Goal: Information Seeking & Learning: Learn about a topic

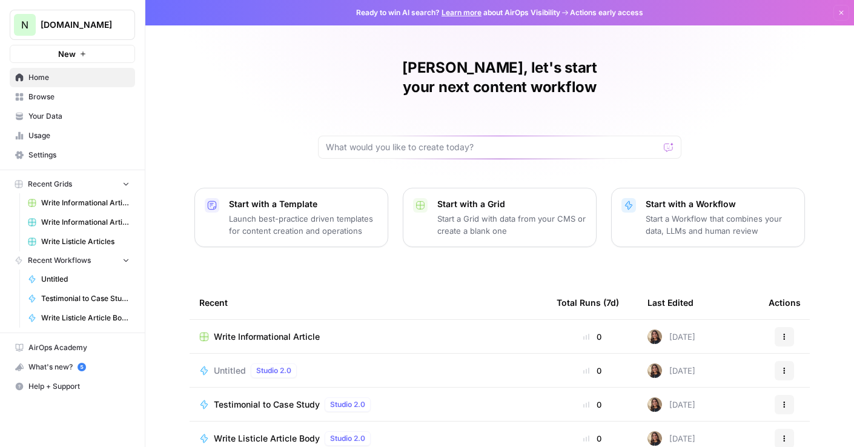
click at [255, 213] on p "Launch best-practice driven templates for content creation and operations" at bounding box center [303, 225] width 149 height 24
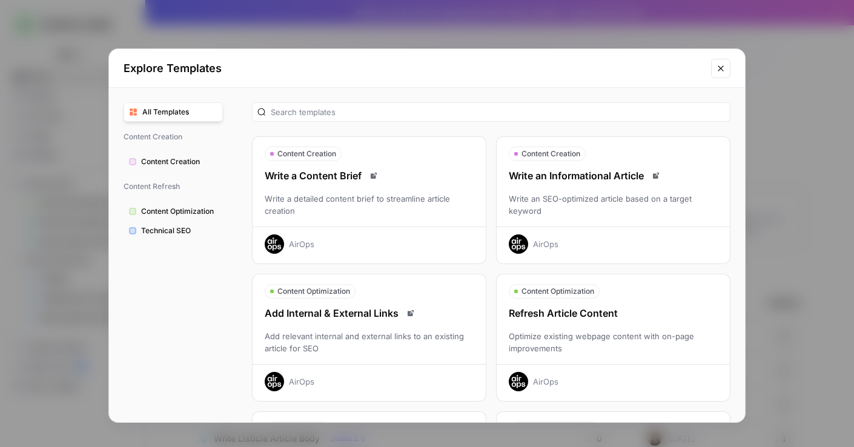
click at [190, 113] on span "All Templates" at bounding box center [179, 112] width 75 height 11
click at [187, 120] on button "All Templates" at bounding box center [173, 111] width 99 height 19
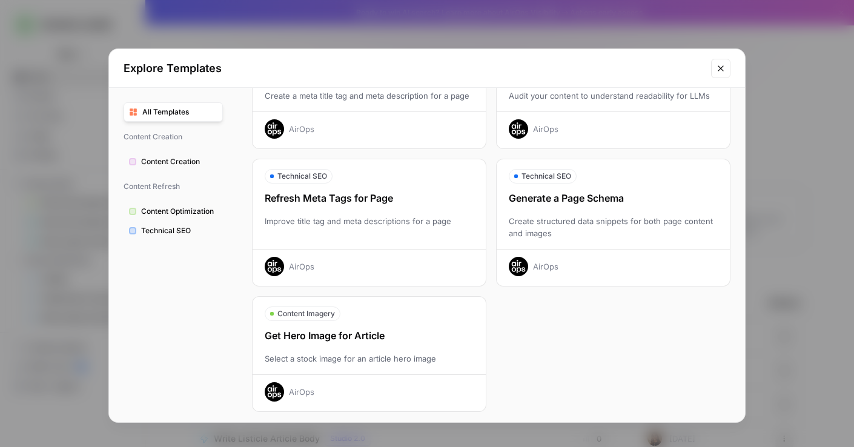
scroll to position [382, 0]
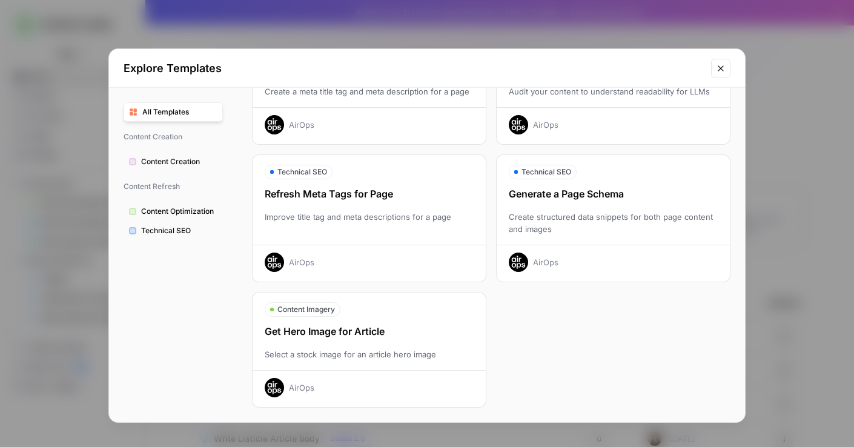
click at [175, 220] on button "Content Optimization" at bounding box center [173, 211] width 99 height 19
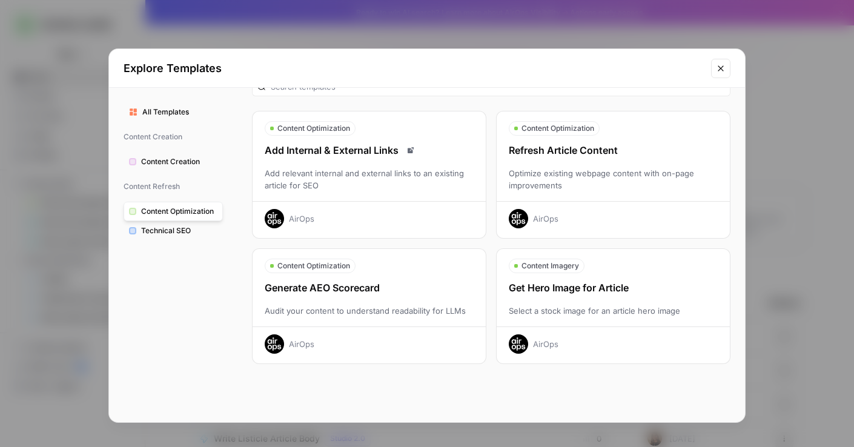
scroll to position [25, 0]
click at [176, 235] on span "Technical SEO" at bounding box center [179, 230] width 76 height 11
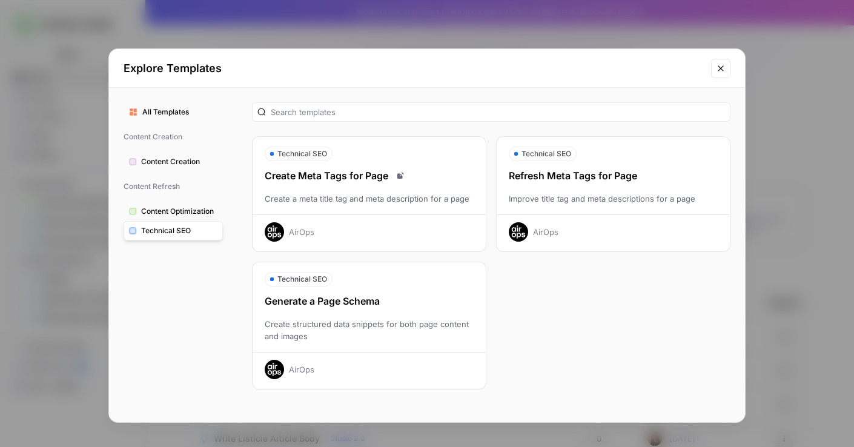
scroll to position [2, 0]
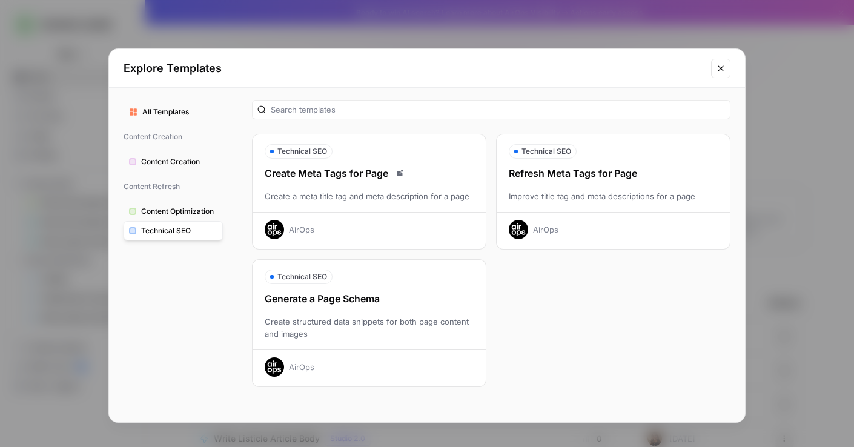
click at [186, 218] on button "Content Optimization" at bounding box center [173, 211] width 99 height 19
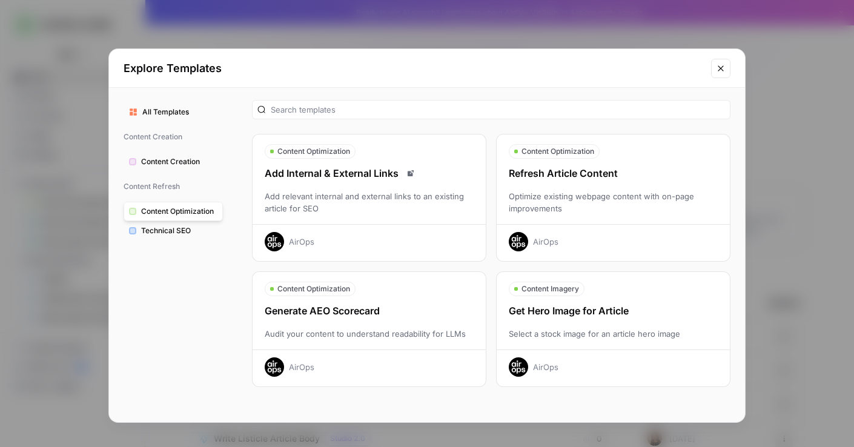
scroll to position [25, 0]
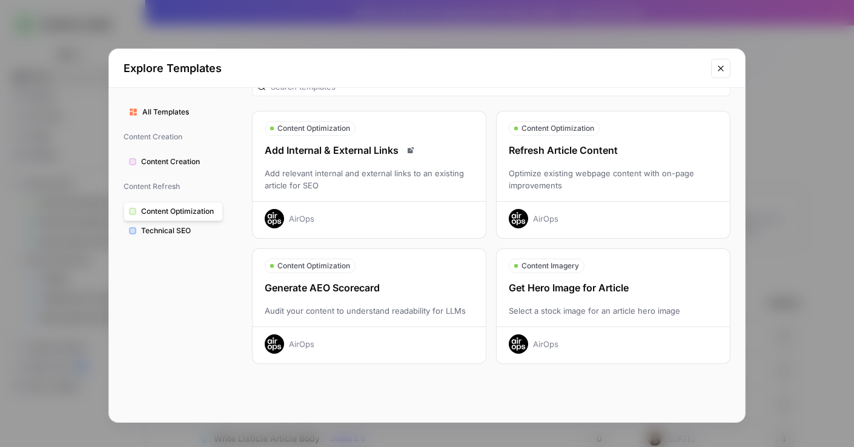
click at [718, 73] on button "Close modal" at bounding box center [720, 68] width 19 height 19
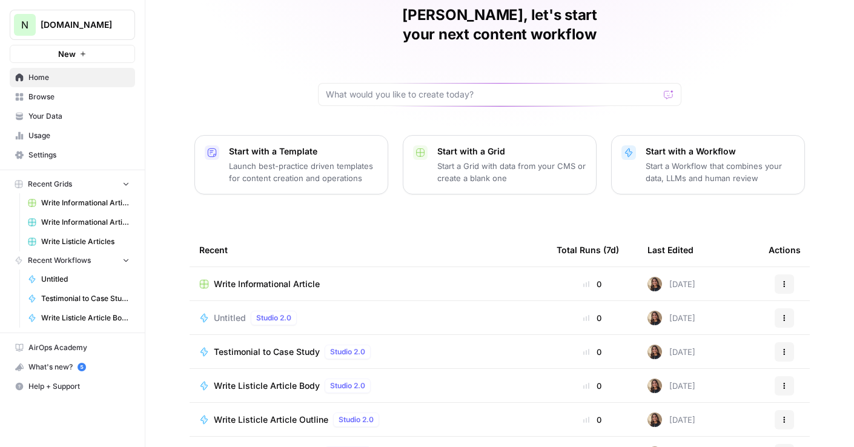
scroll to position [61, 0]
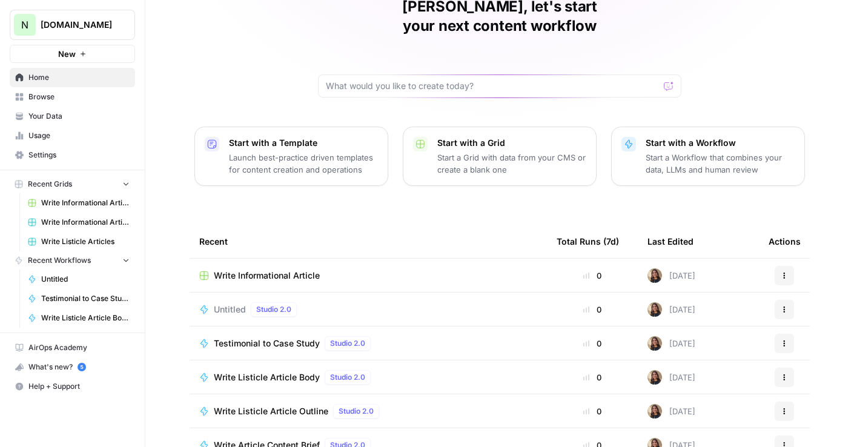
click at [58, 340] on link "AirOps Academy" at bounding box center [72, 347] width 125 height 19
